Goal: Check status: Check status

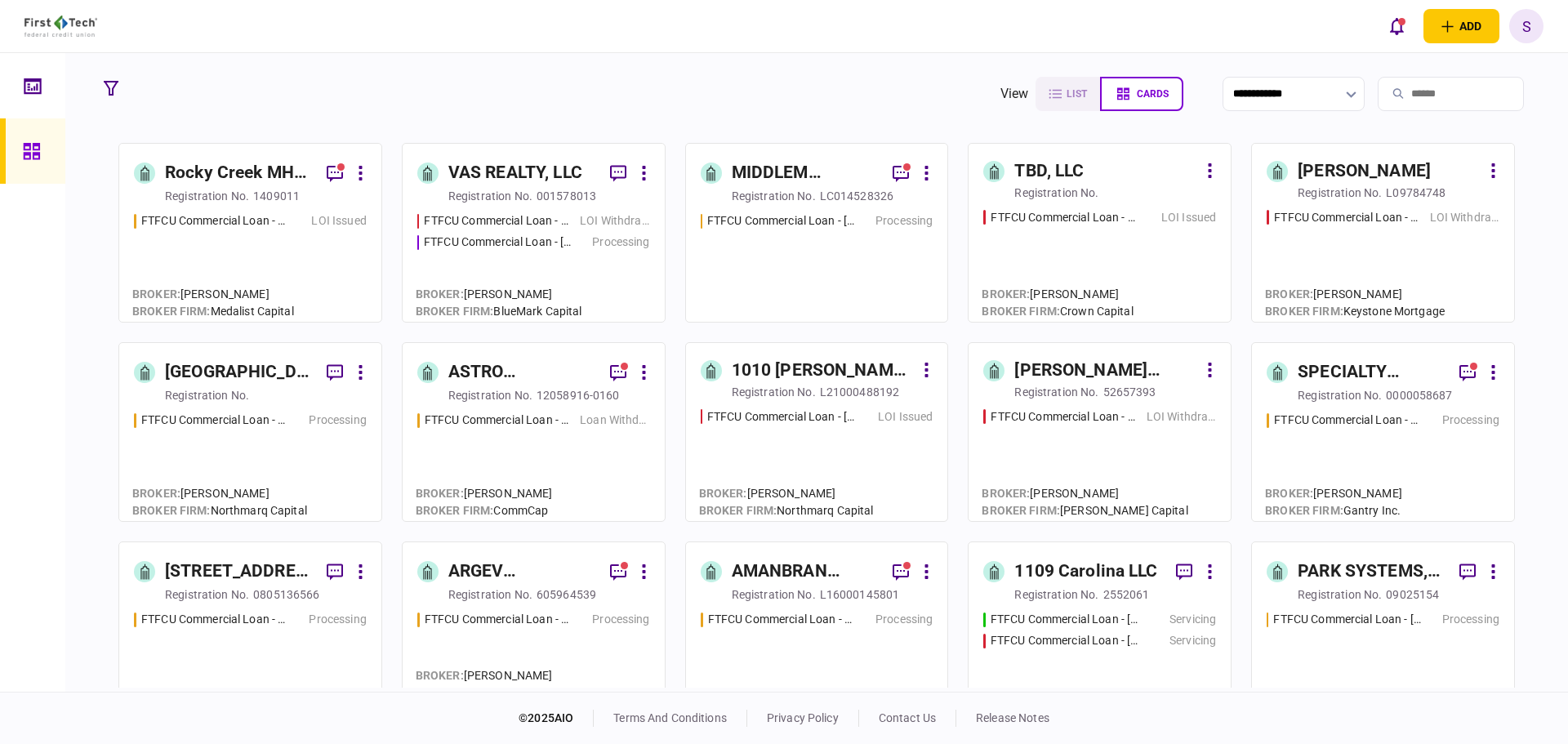
click at [245, 266] on div "FTFCU Commercial Loan - [STREET_ADDRESS] LOI Issued" at bounding box center [250, 260] width 233 height 95
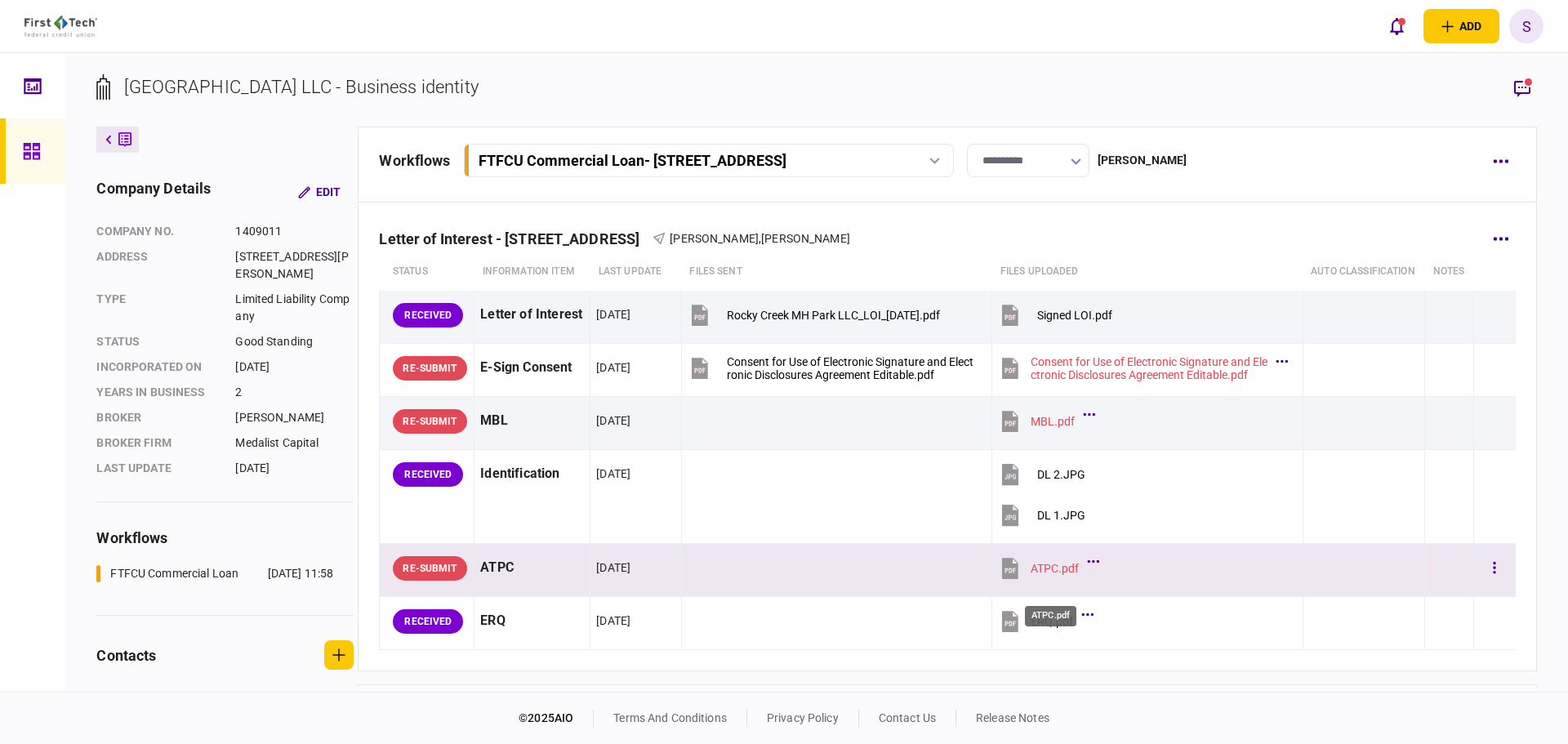
click at [1052, 575] on div "ATPC.pdf" at bounding box center [1054, 568] width 48 height 13
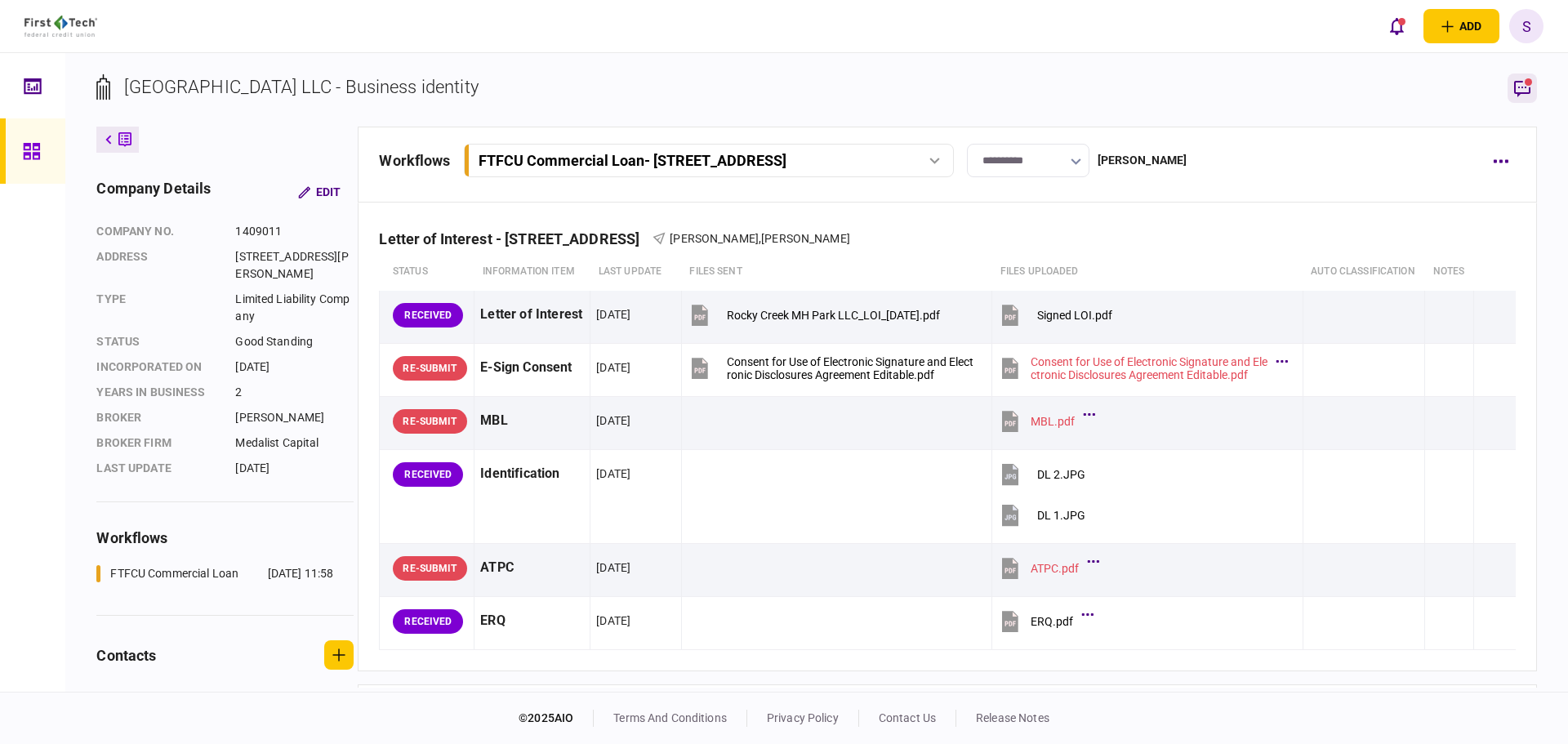
click at [1520, 81] on icon "button" at bounding box center [1522, 89] width 16 height 16
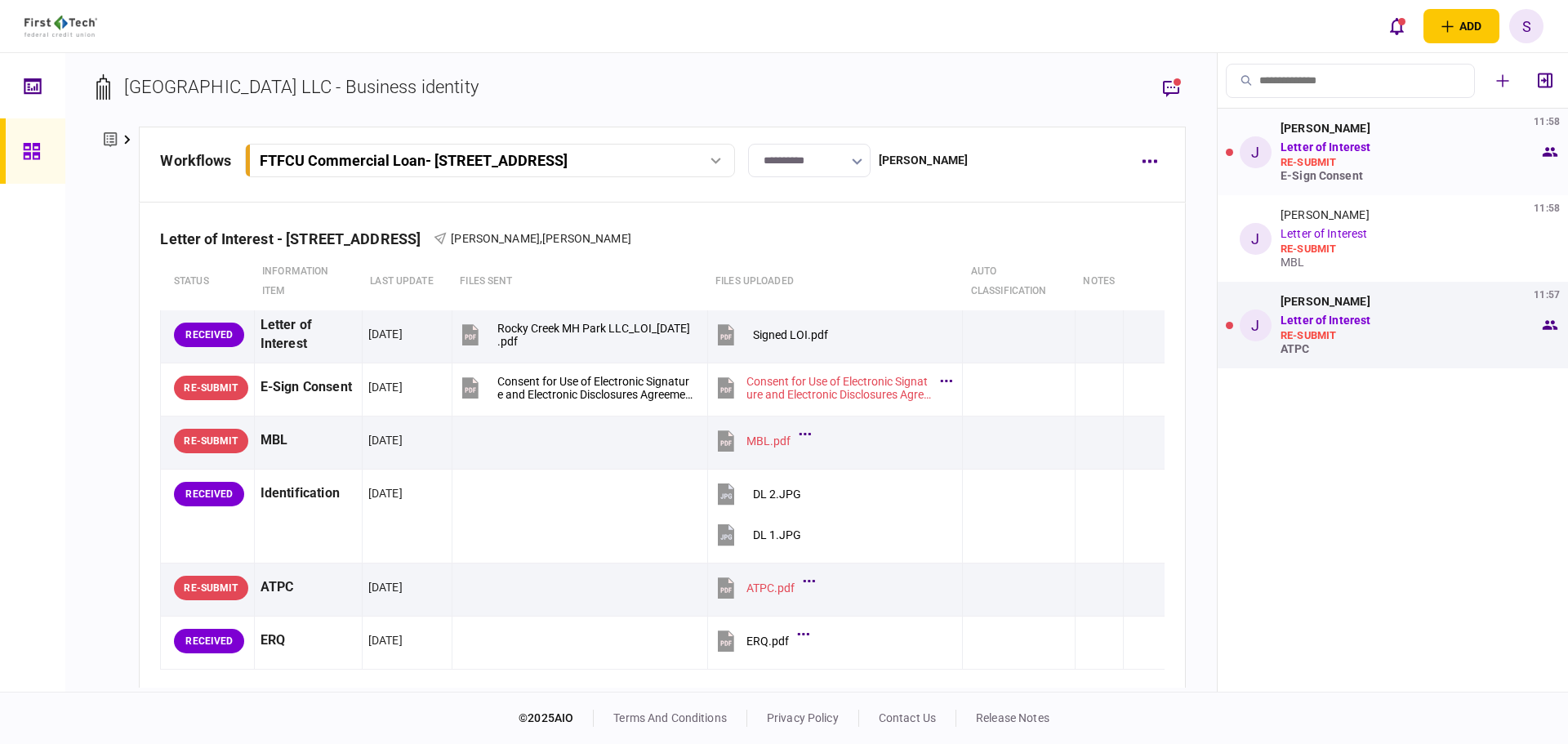
click at [1359, 153] on link "Letter of Interest" at bounding box center [1325, 147] width 90 height 13
click at [1300, 148] on link "Letter of Interest" at bounding box center [1325, 147] width 90 height 13
click at [1312, 324] on link "Letter of Interest" at bounding box center [1325, 320] width 90 height 13
click at [1377, 323] on div "[PERSON_NAME] 11:57 Letter of Interest re-submit ATPC" at bounding box center [1410, 325] width 259 height 61
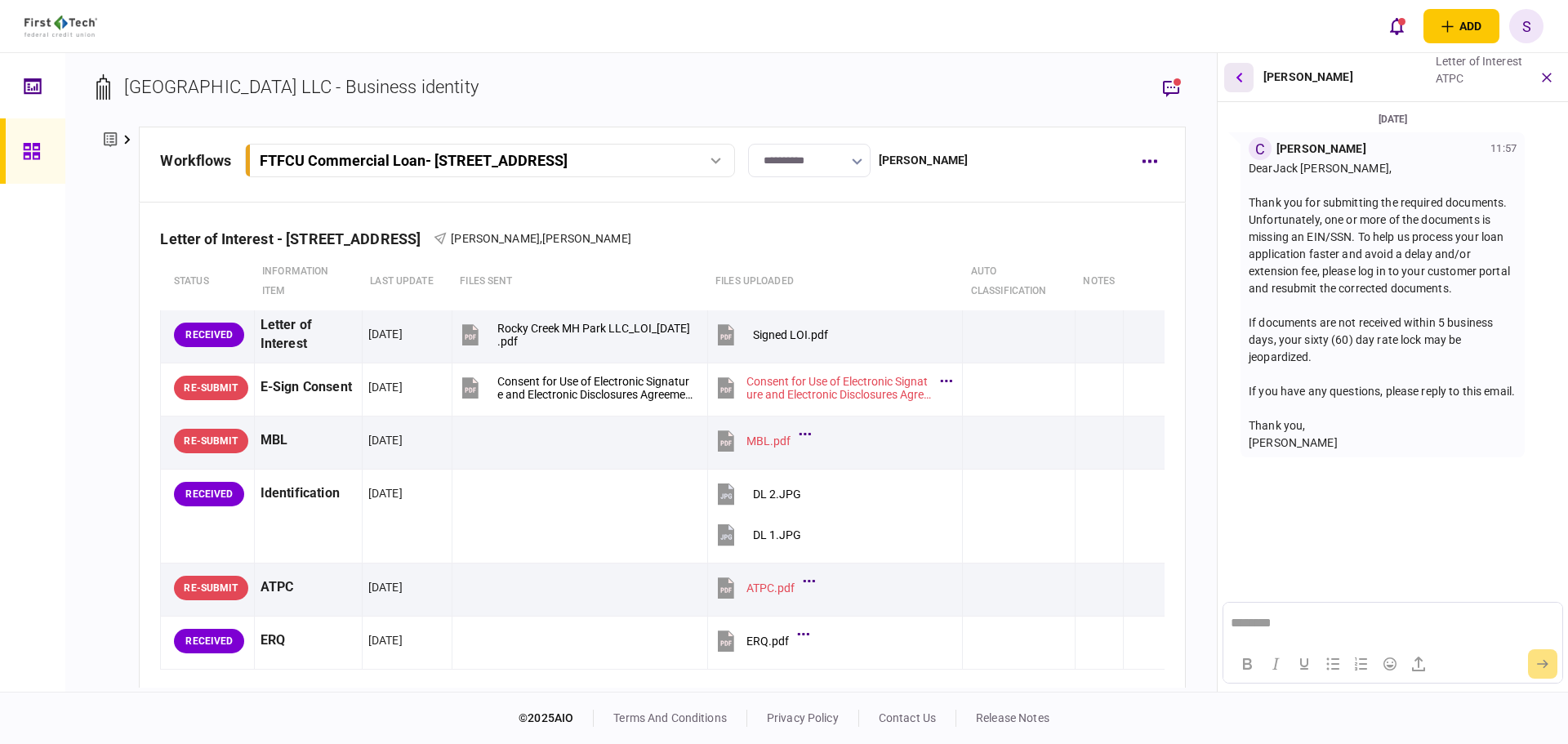
click at [1238, 83] on button "button" at bounding box center [1238, 78] width 29 height 29
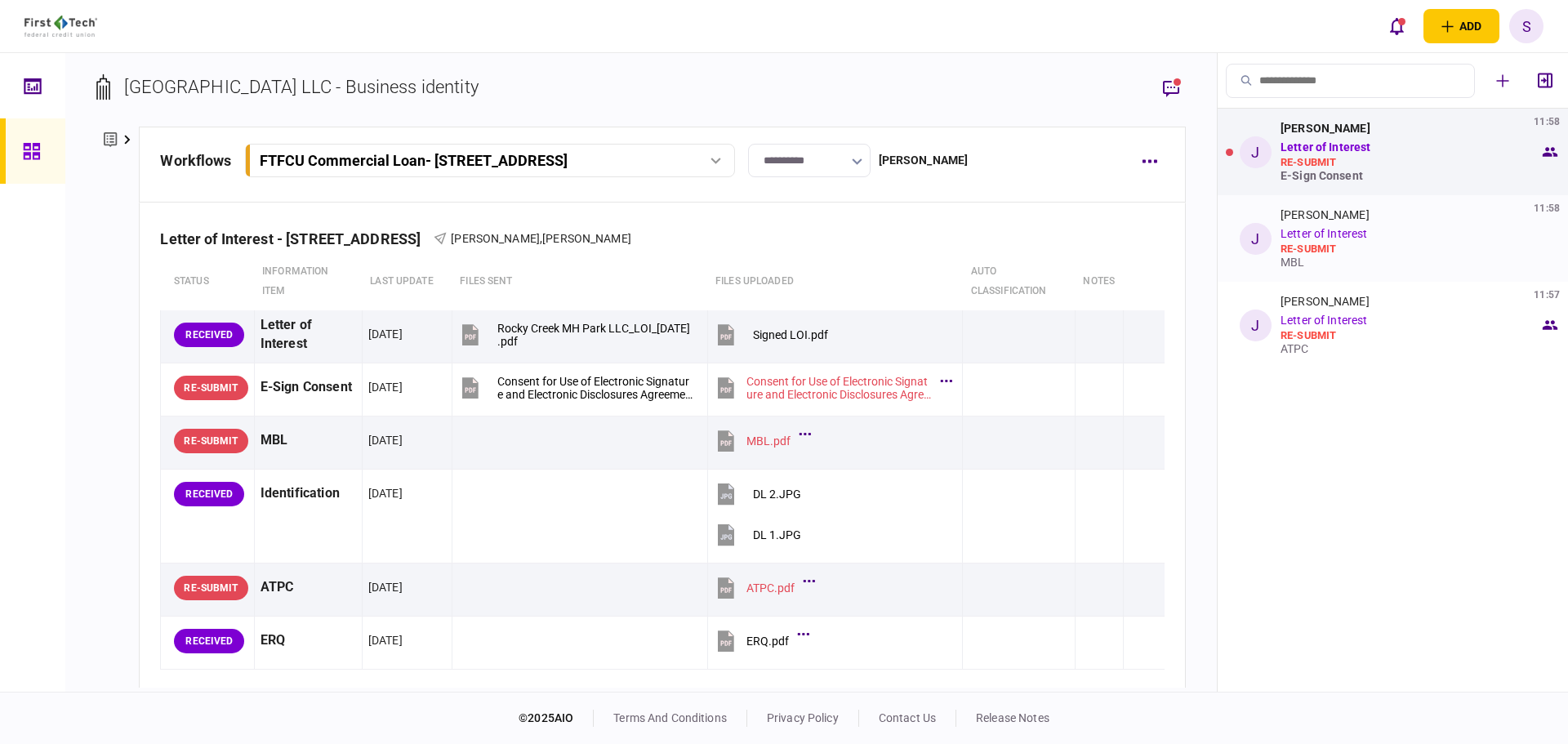
click at [1310, 248] on div "re-submit" at bounding box center [1410, 250] width 259 height 13
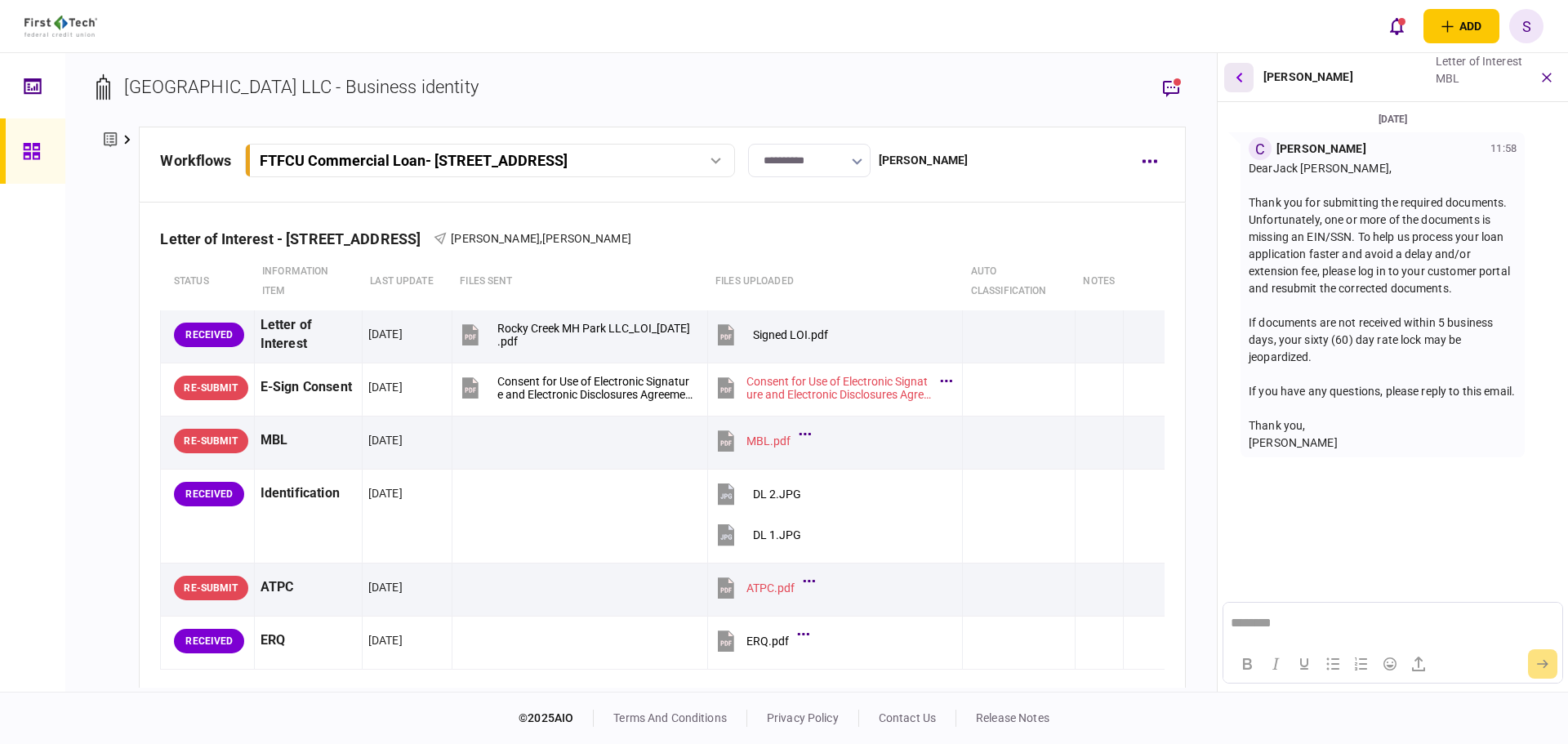
click at [1245, 79] on button "button" at bounding box center [1238, 78] width 29 height 29
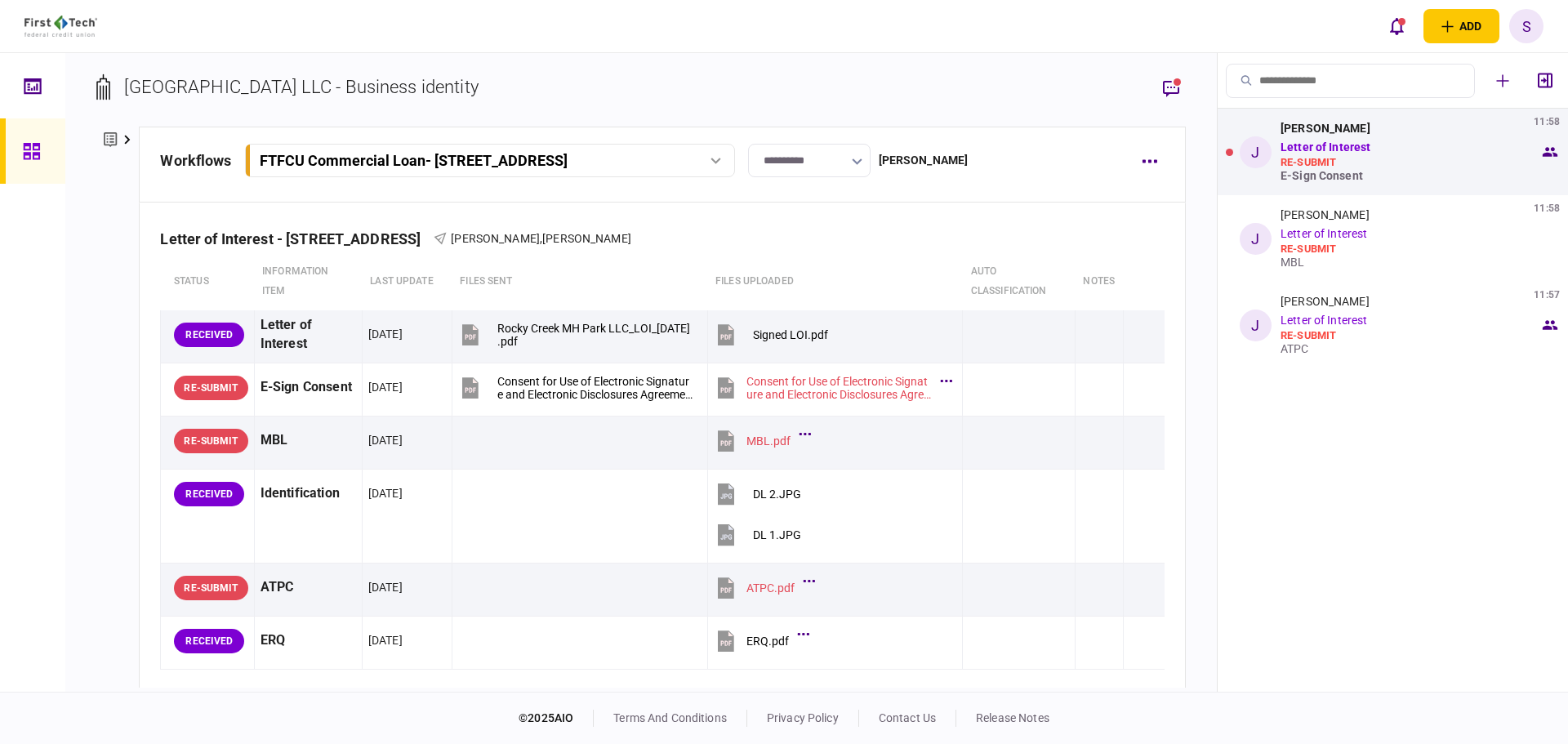
click at [39, 147] on icon at bounding box center [30, 150] width 16 height 16
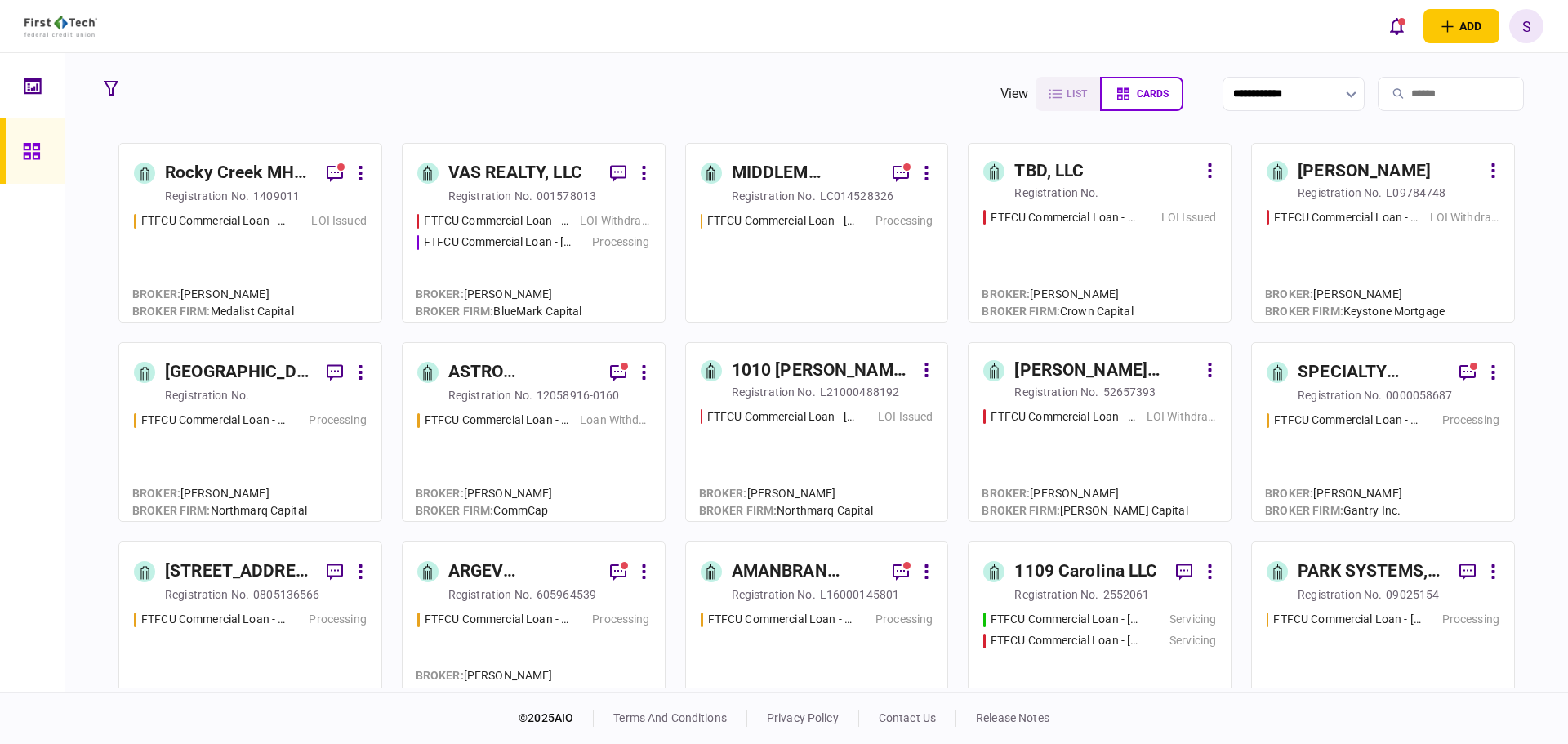
click at [250, 231] on div "FTFCU Commercial Loan - [STREET_ADDRESS] LOI Issued" at bounding box center [250, 260] width 233 height 95
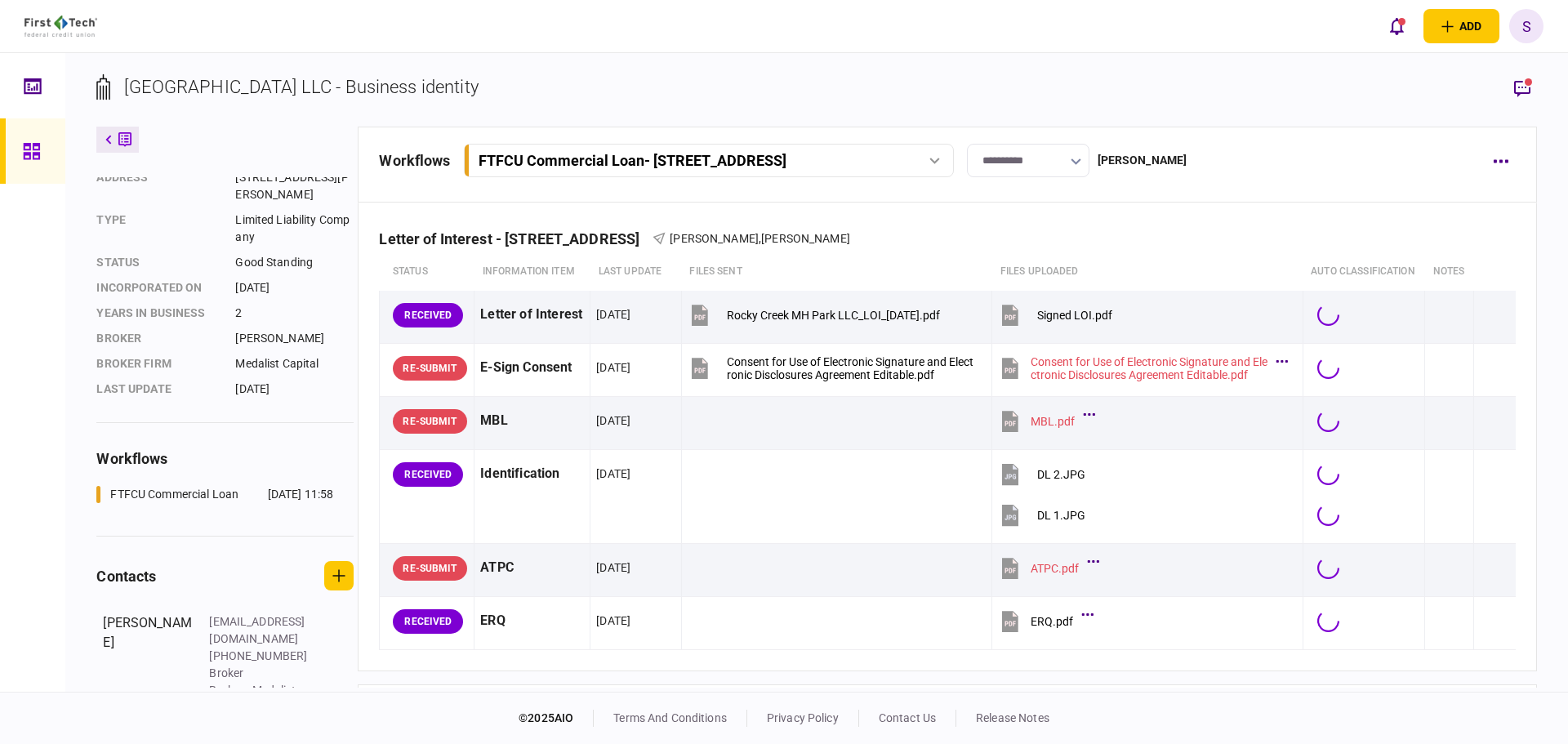
scroll to position [172, 0]
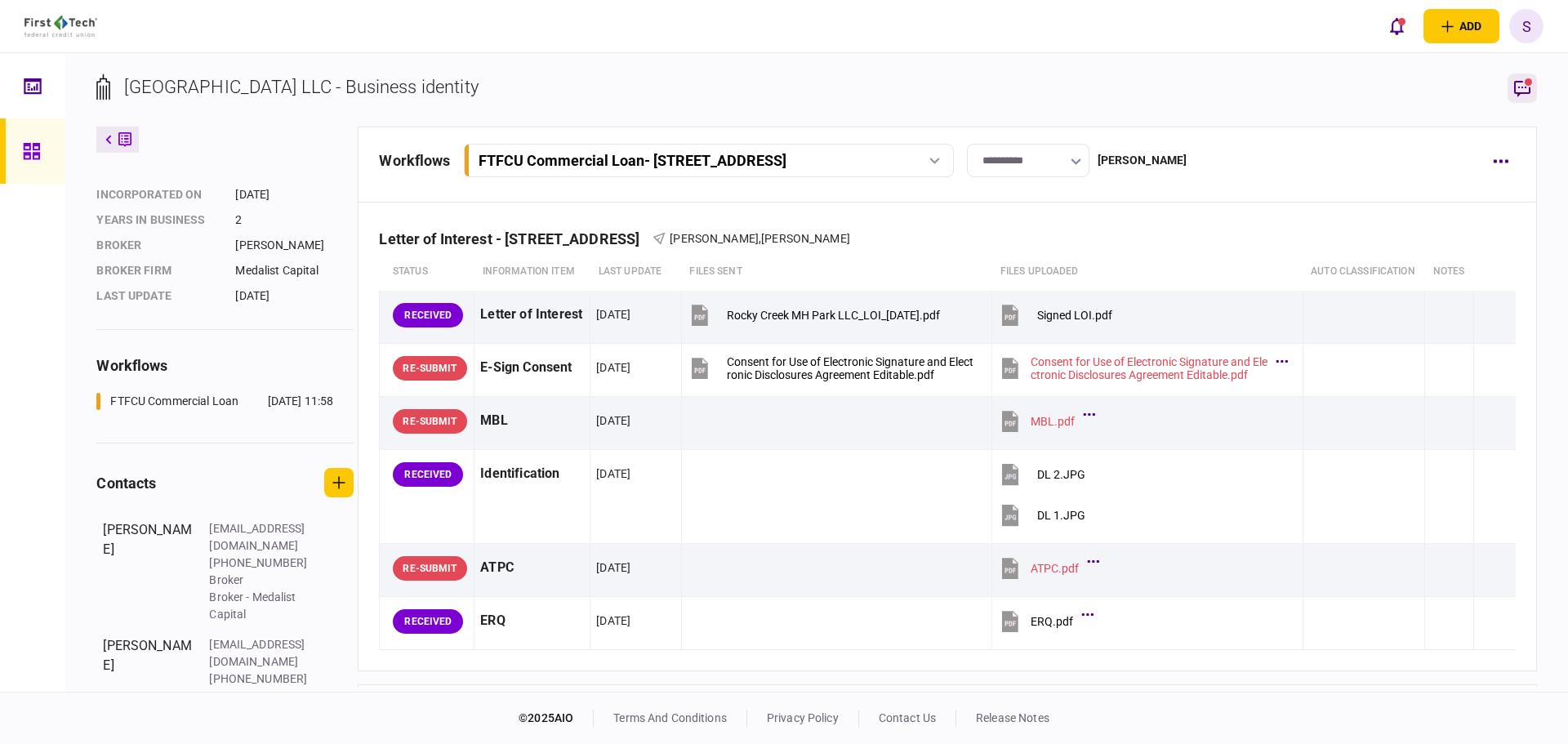
click at [1515, 86] on icon "button" at bounding box center [1522, 88] width 20 height 20
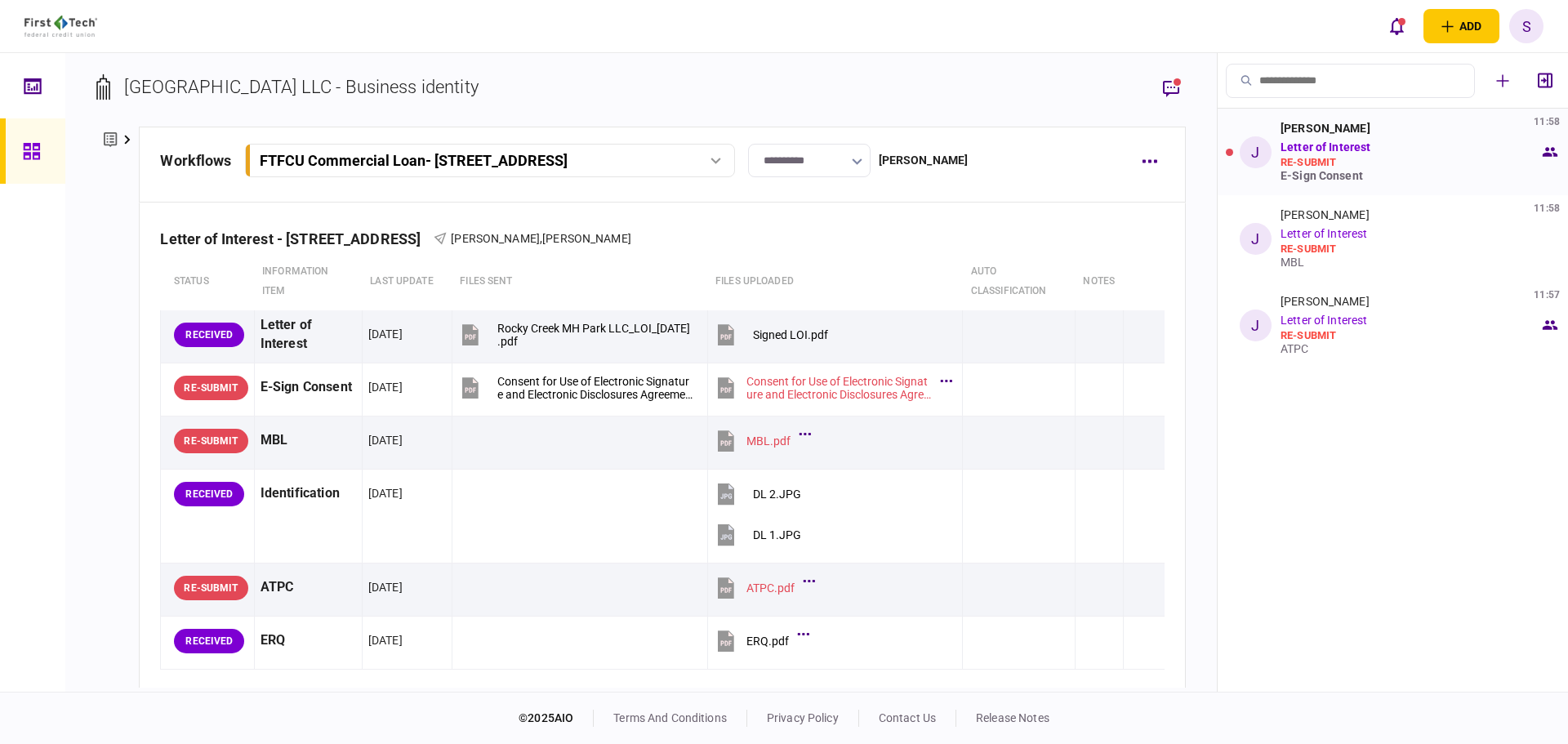
click at [1340, 131] on div "[PERSON_NAME]" at bounding box center [1325, 129] width 90 height 13
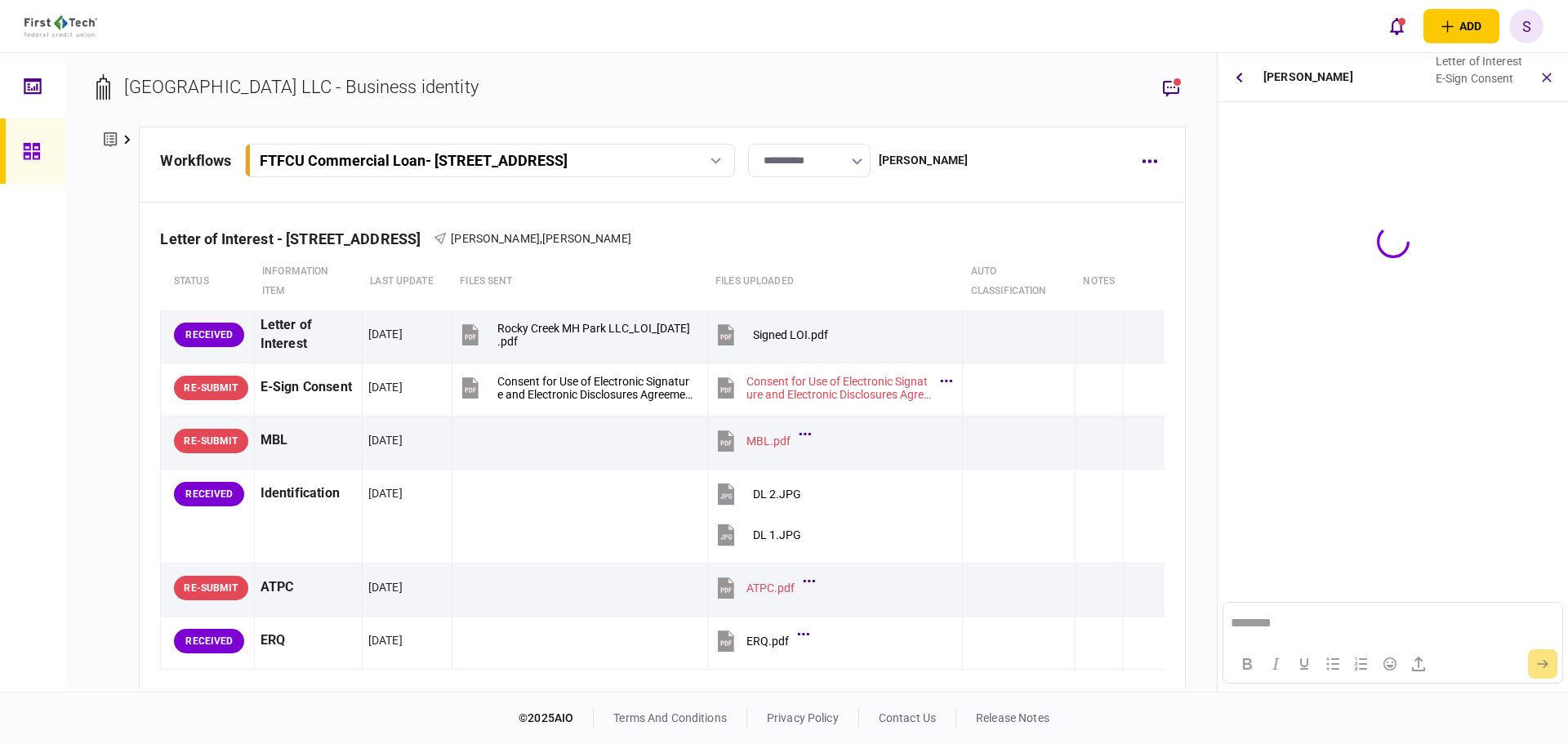
scroll to position [0, 0]
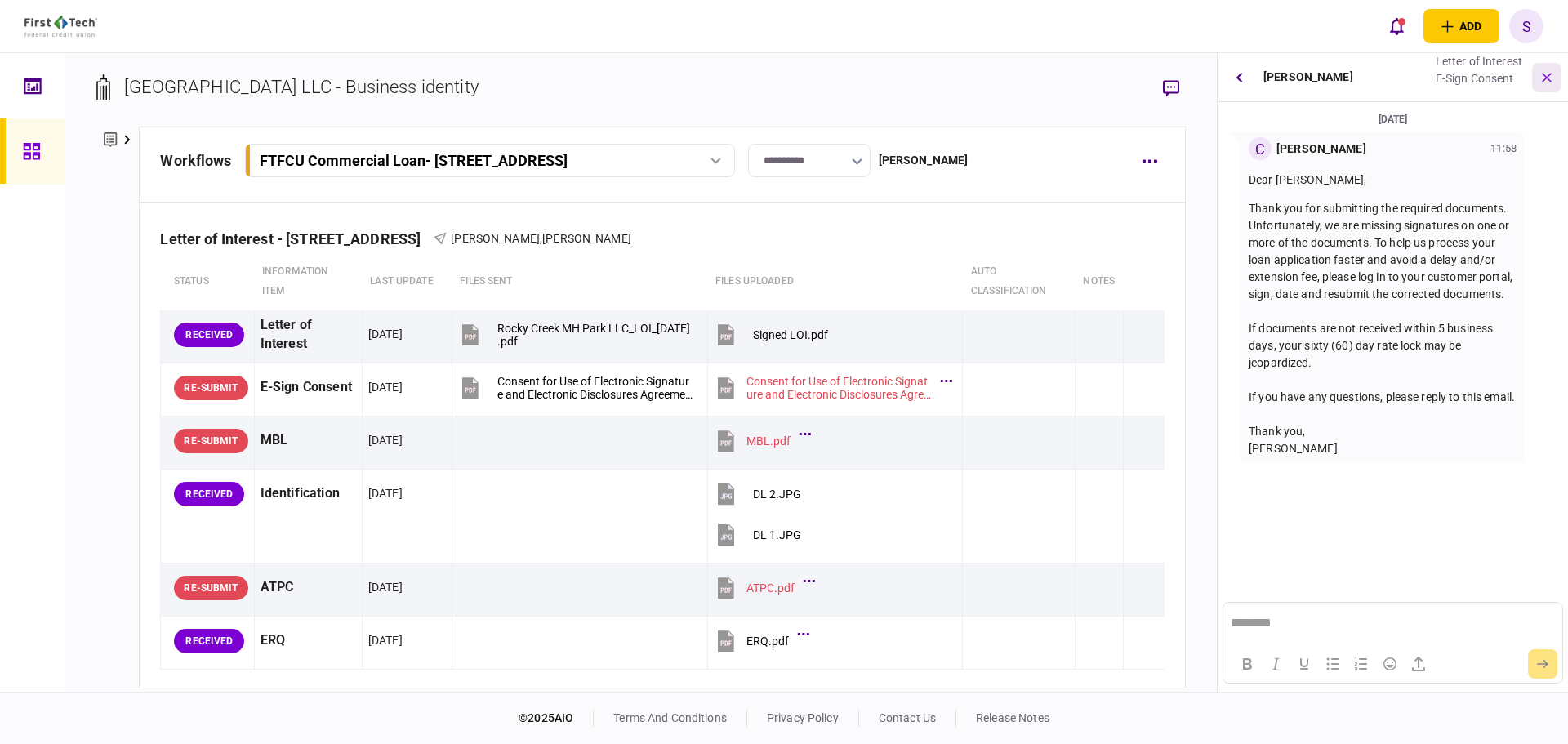
click at [1544, 87] on button "button" at bounding box center [1546, 78] width 29 height 29
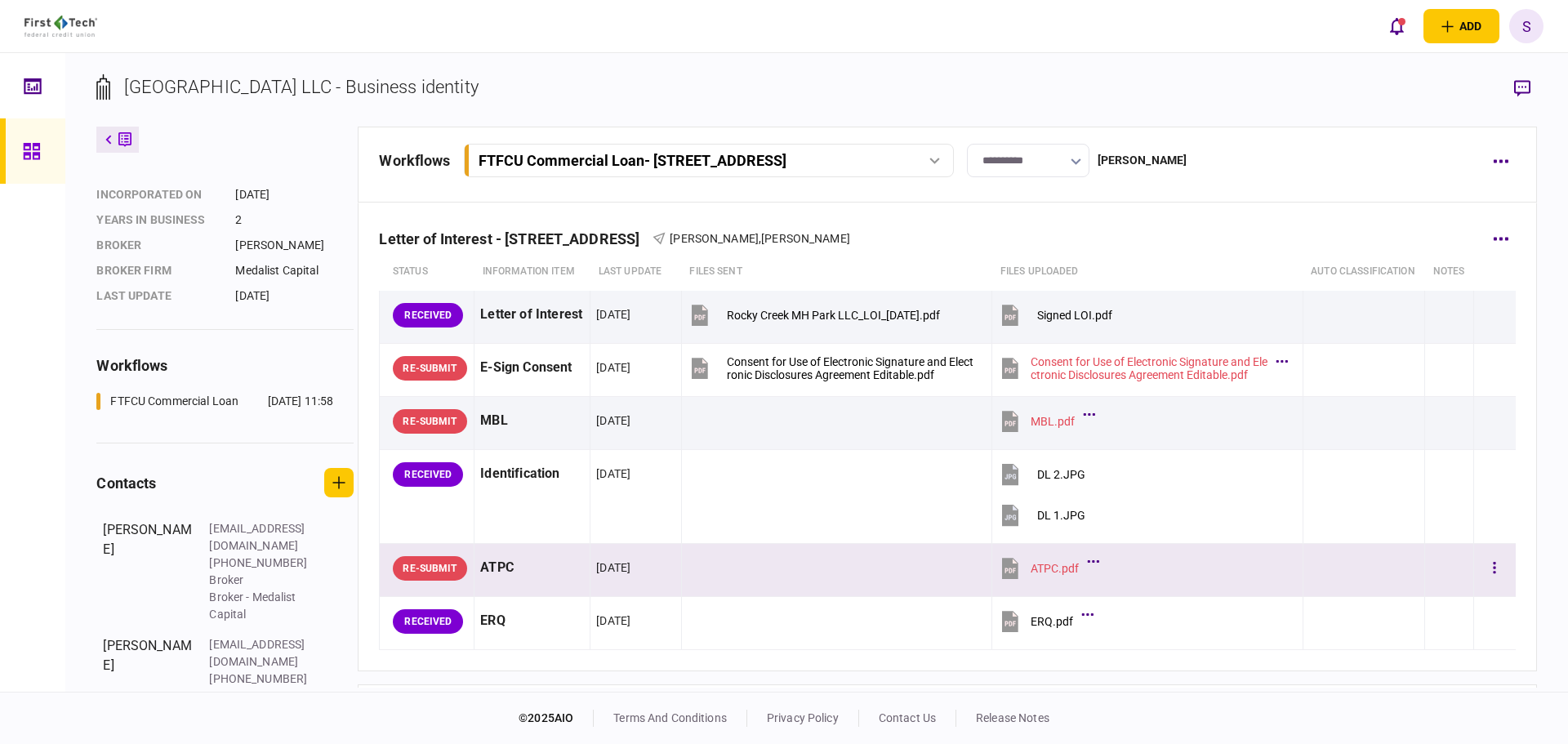
click at [1066, 586] on button "ATPC.pdf" at bounding box center [1046, 567] width 97 height 37
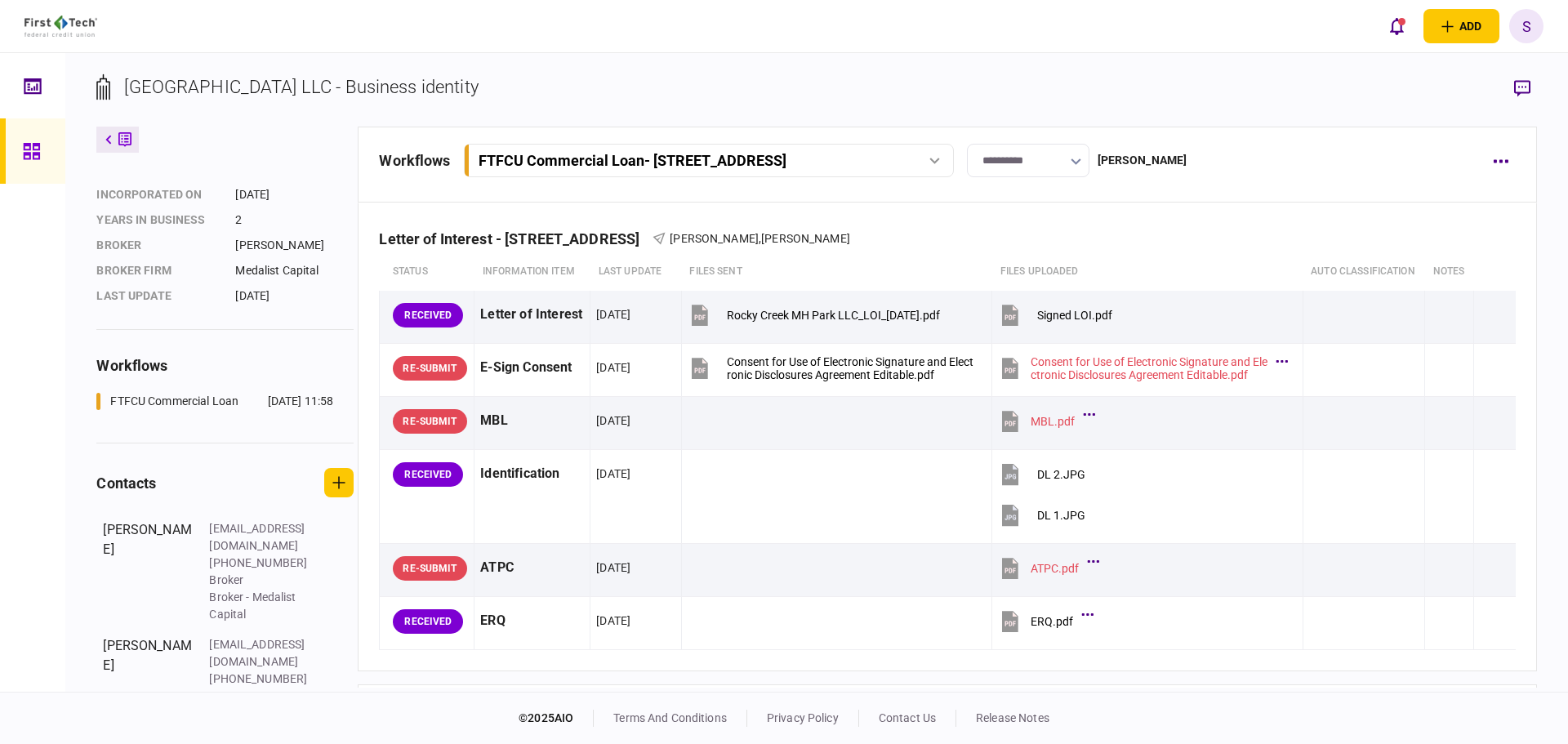
click at [39, 455] on div at bounding box center [32, 372] width 65 height 639
